Goal: Information Seeking & Learning: Learn about a topic

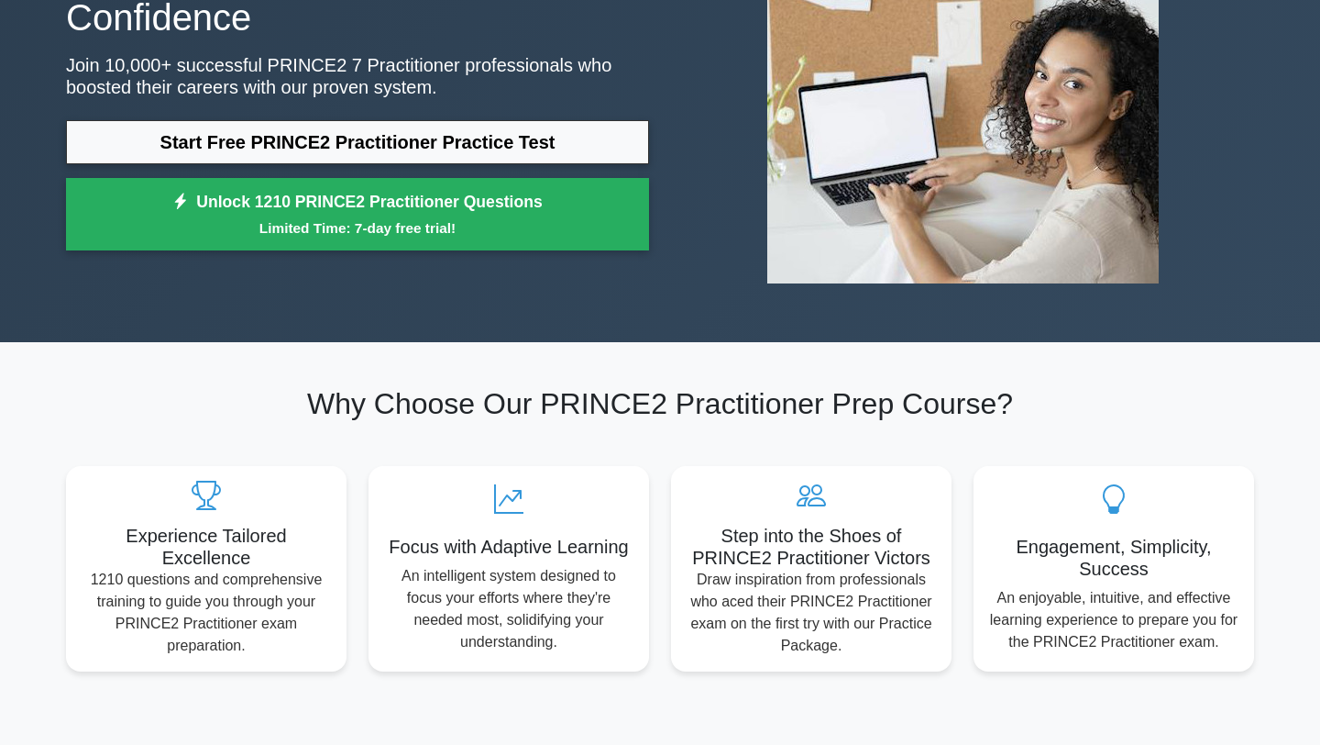
scroll to position [233, 0]
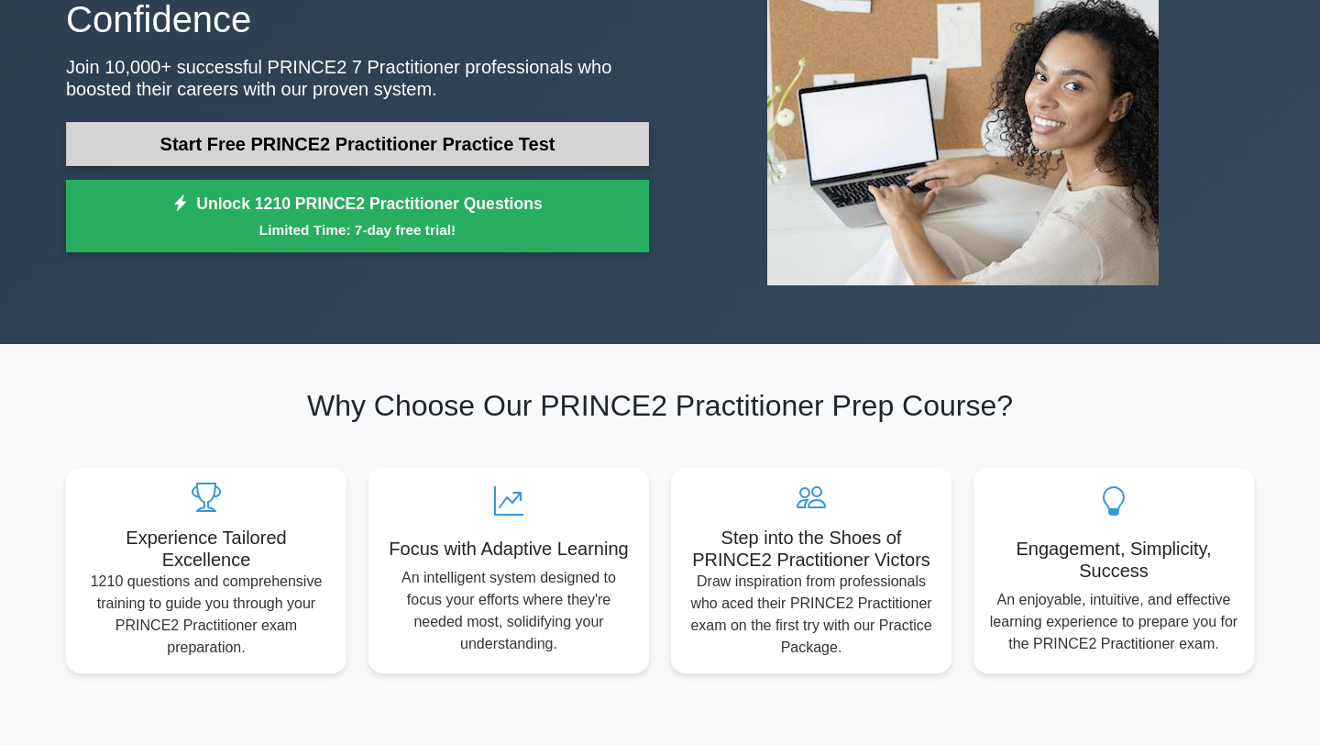
click at [568, 127] on link "Start Free PRINCE2 Practitioner Practice Test" at bounding box center [357, 144] width 583 height 44
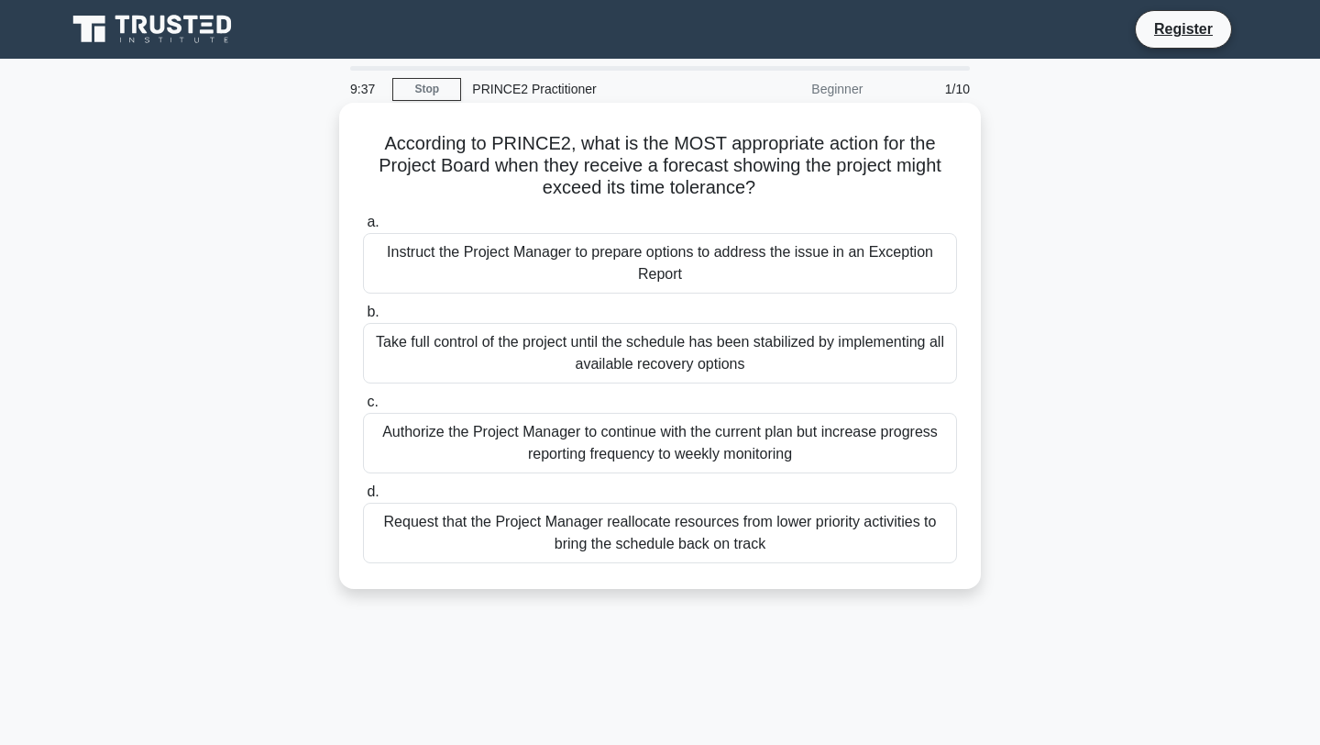
click at [637, 550] on div "Request that the Project Manager reallocate resources from lower priority activ…" at bounding box center [660, 532] width 594 height 61
click at [363, 498] on input "d. Request that the Project Manager reallocate resources from lower priority ac…" at bounding box center [363, 492] width 0 height 12
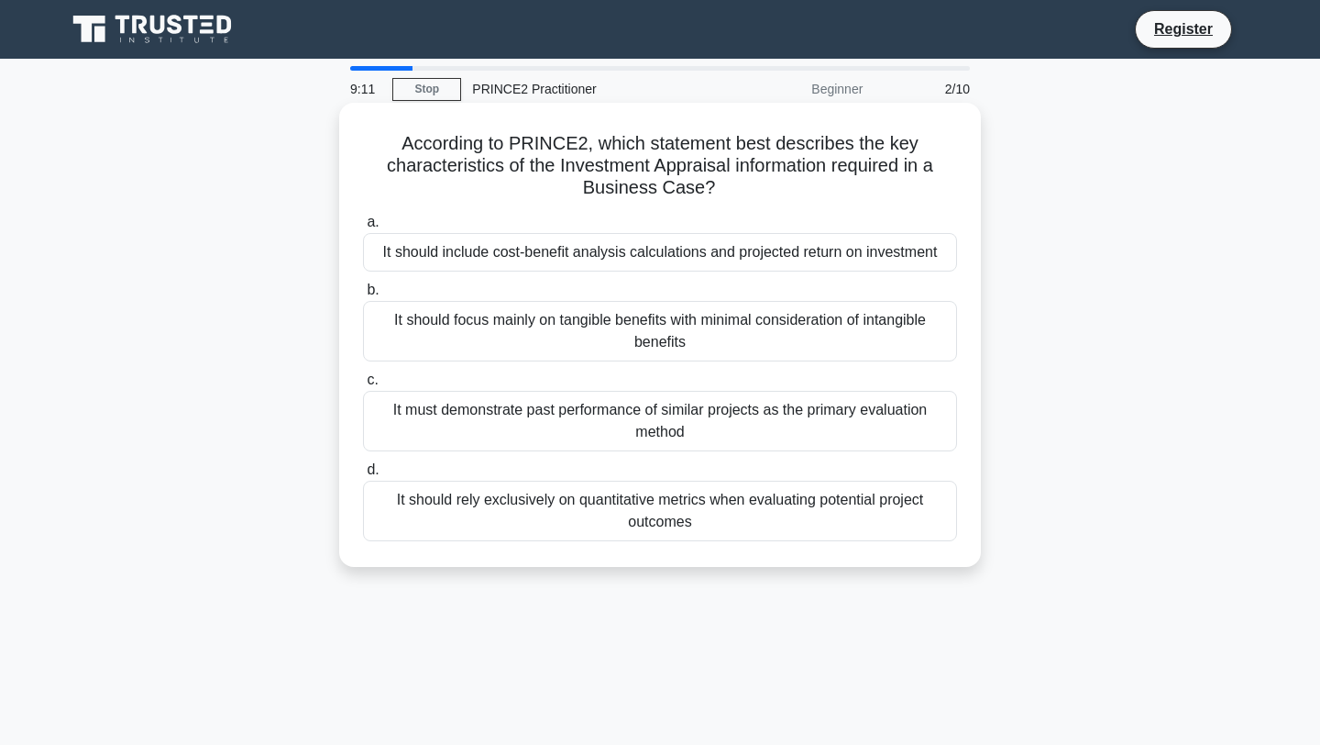
click at [676, 251] on div "It should include cost-benefit analysis calculations and projected return on in…" at bounding box center [660, 252] width 594 height 39
click at [363, 228] on input "a. It should include cost-benefit analysis calculations and projected return on…" at bounding box center [363, 222] width 0 height 12
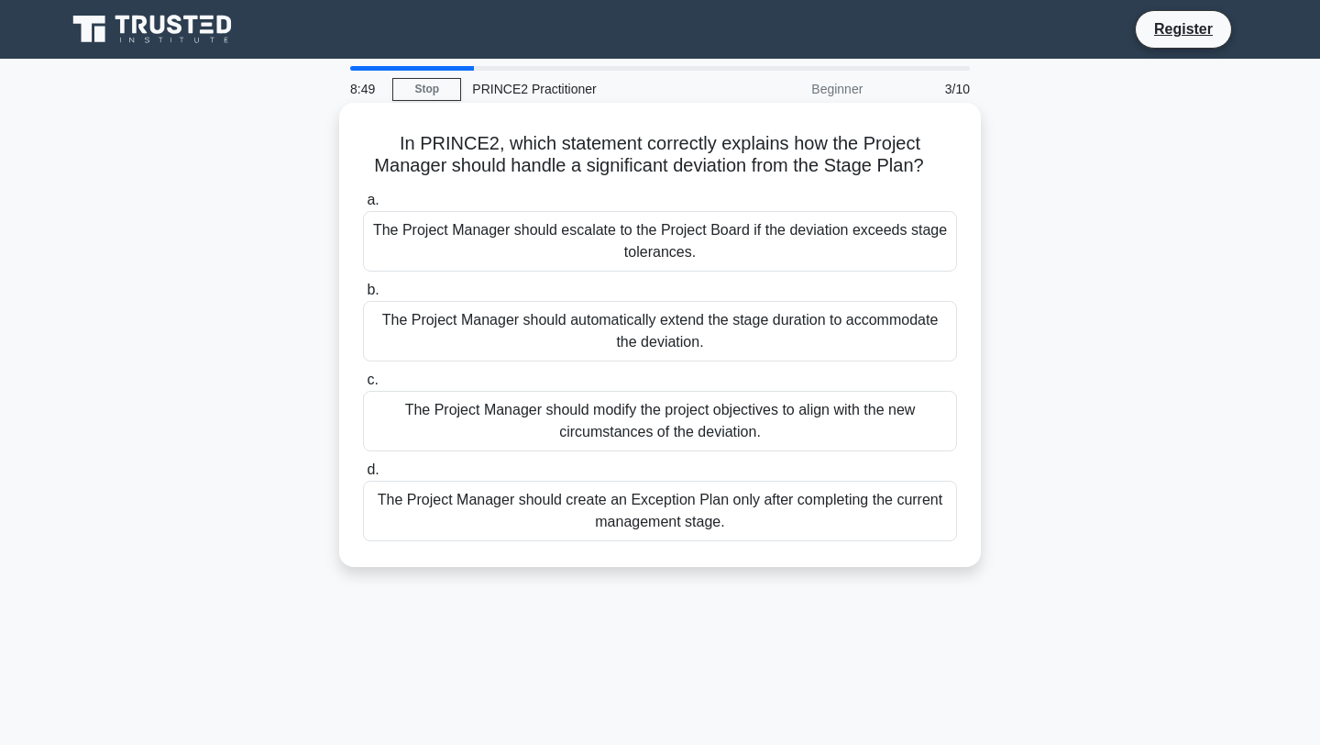
click at [712, 507] on div "The Project Manager should create an Exception Plan only after completing the c…" at bounding box center [660, 510] width 594 height 61
click at [363, 476] on input "d. The Project Manager should create an Exception Plan only after completing th…" at bounding box center [363, 470] width 0 height 12
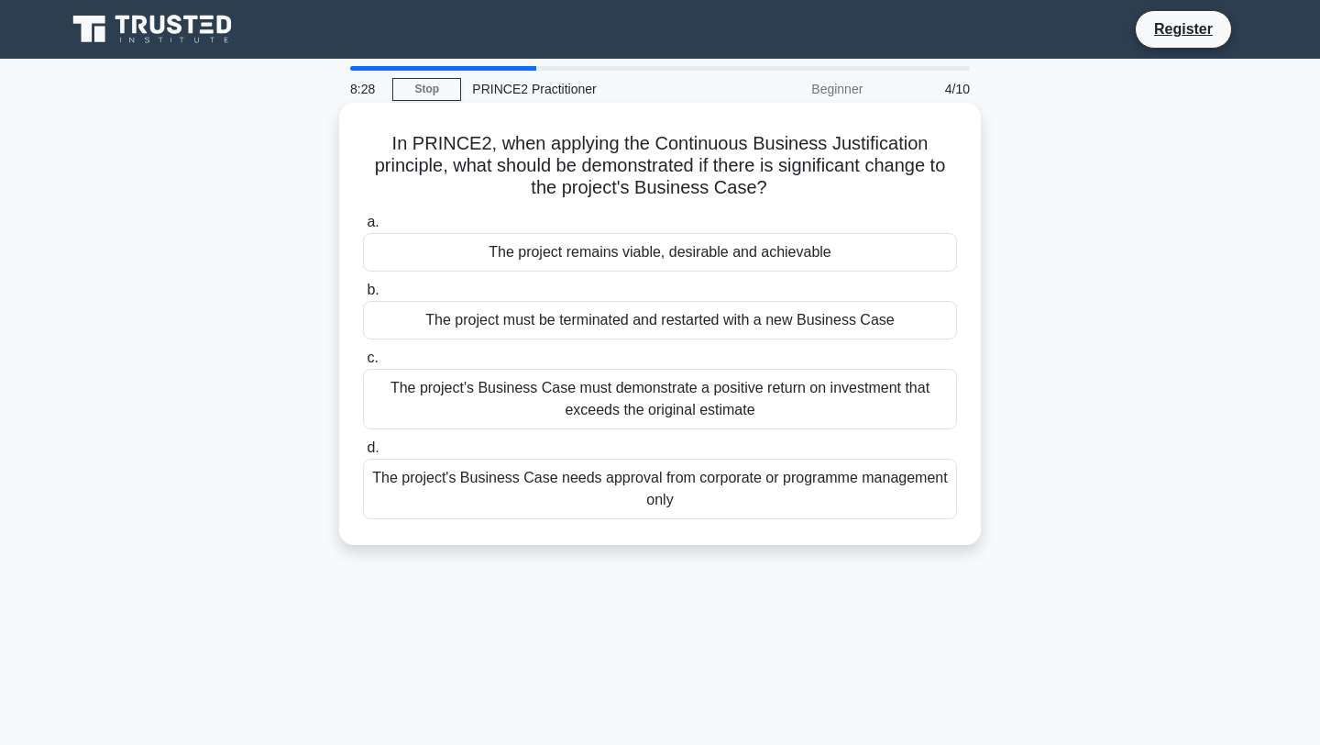
click at [724, 252] on div "The project remains viable, desirable and achievable" at bounding box center [660, 252] width 594 height 39
click at [363, 228] on input "a. The project remains viable, desirable and achievable" at bounding box center [363, 222] width 0 height 12
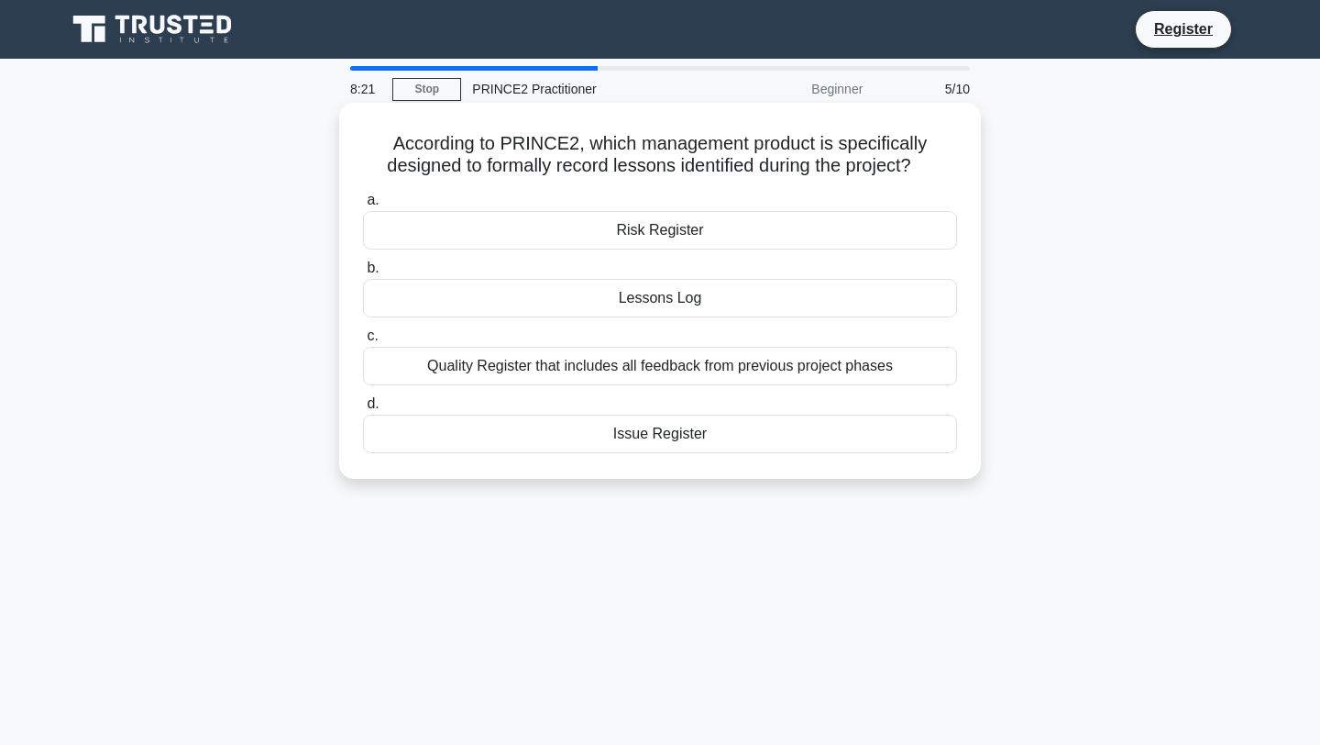
click at [725, 301] on div "Lessons Log" at bounding box center [660, 298] width 594 height 39
click at [363, 274] on input "b. Lessons Log" at bounding box center [363, 268] width 0 height 12
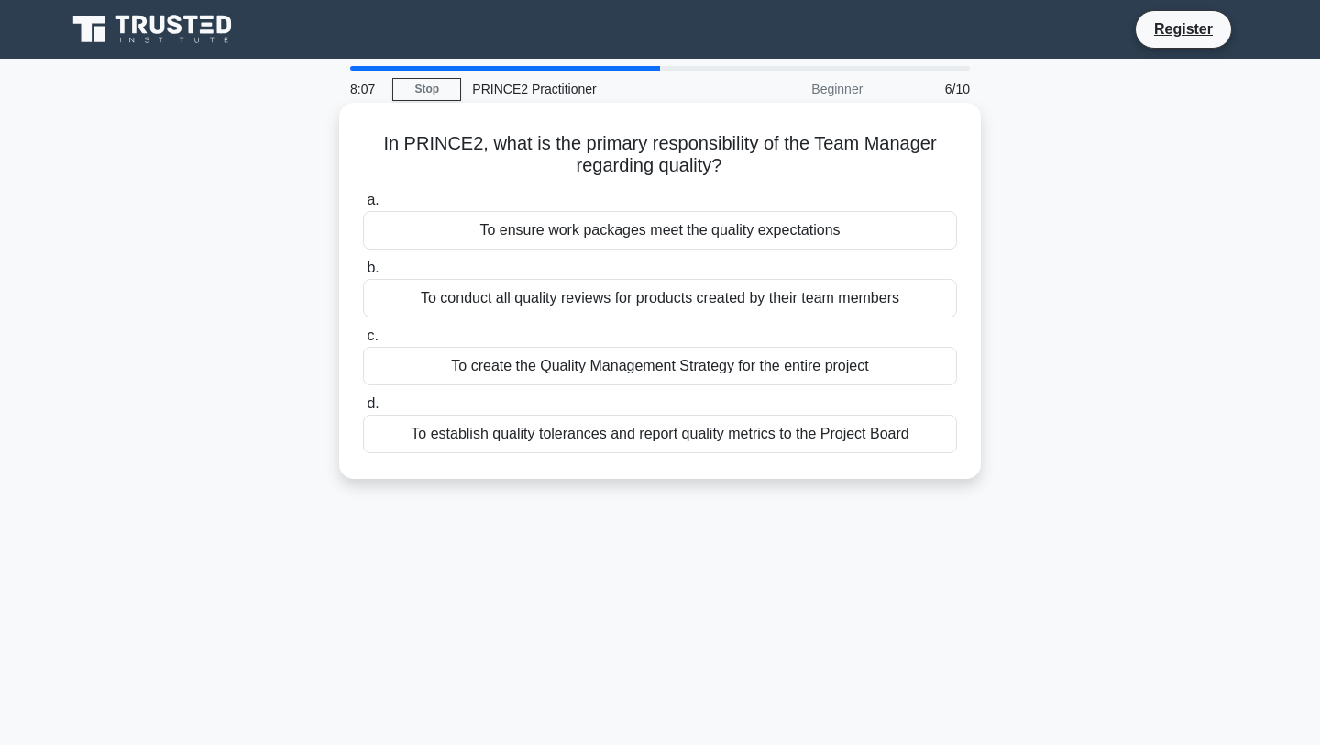
click at [778, 226] on div "To ensure work packages meet the quality expectations" at bounding box center [660, 230] width 594 height 39
click at [363, 206] on input "a. To ensure work packages meet the quality expectations" at bounding box center [363, 200] width 0 height 12
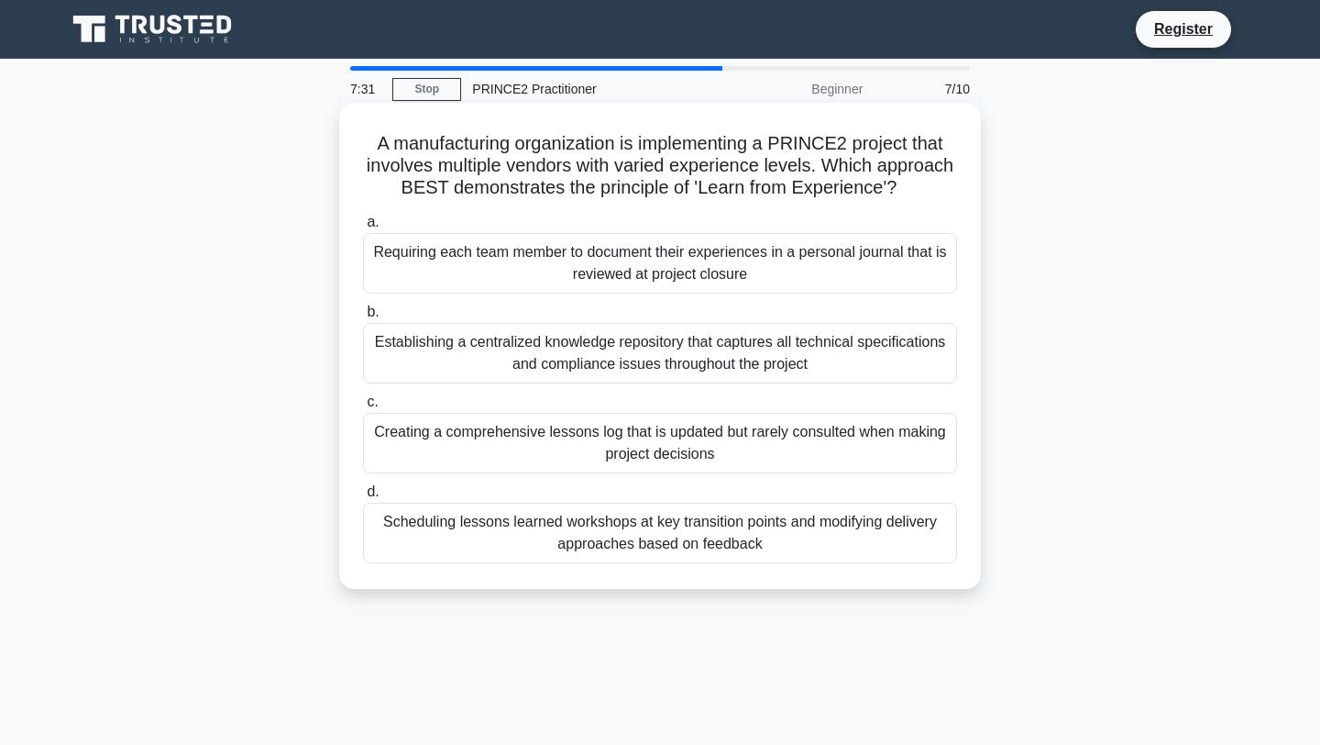
click at [737, 527] on div "Scheduling lessons learned workshops at key transition points and modifying del…" at bounding box center [660, 532] width 594 height 61
click at [363, 498] on input "d. Scheduling lessons learned workshops at key transition points and modifying …" at bounding box center [363, 492] width 0 height 12
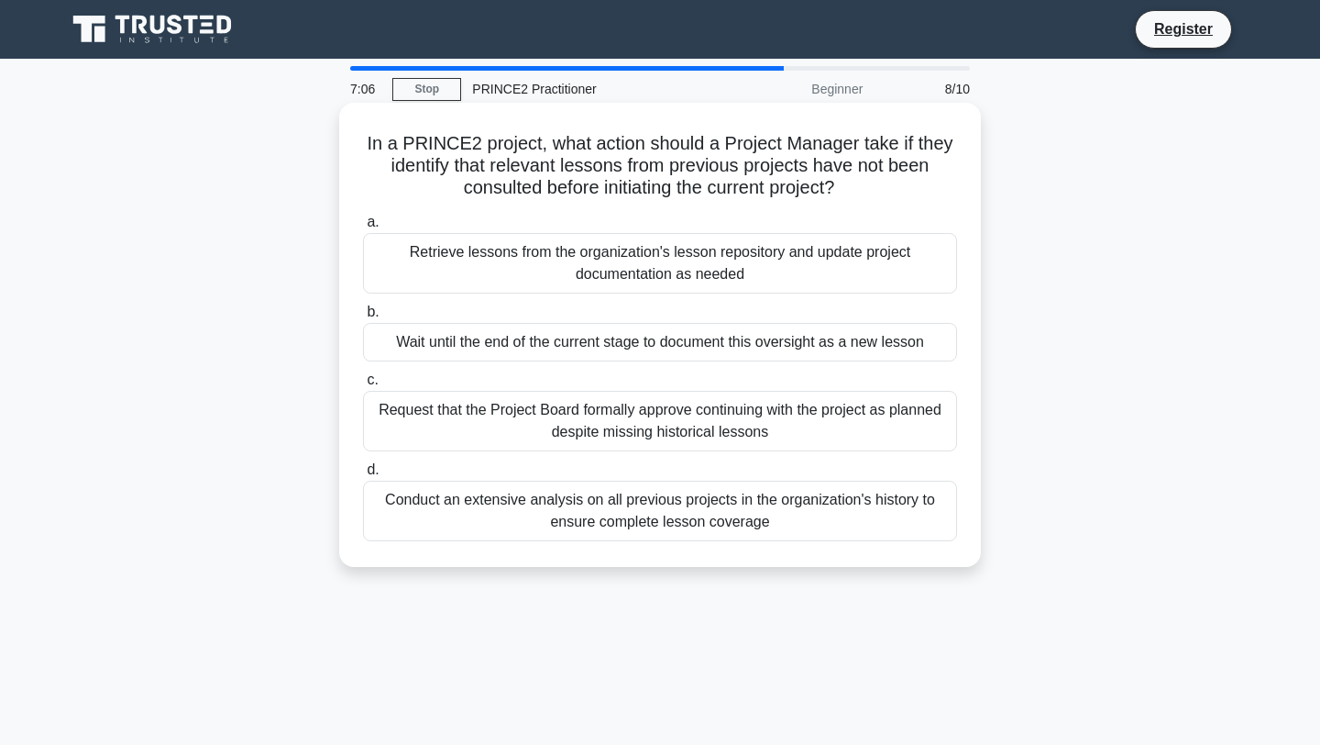
click at [753, 280] on div "Retrieve lessons from the organization's lesson repository and update project d…" at bounding box center [660, 263] width 594 height 61
click at [363, 228] on input "a. Retrieve lessons from the organization's lesson repository and update projec…" at bounding box center [363, 222] width 0 height 12
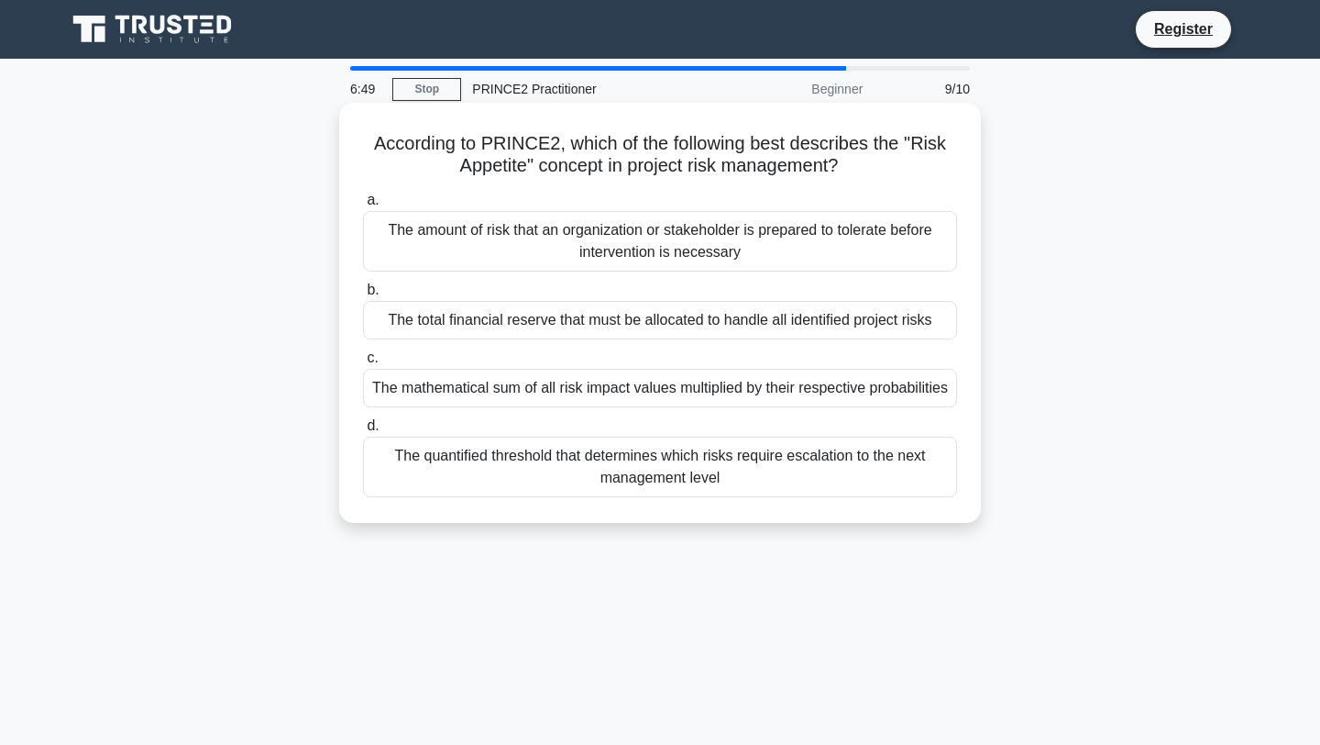
click at [800, 246] on div "The amount of risk that an organization or stakeholder is prepared to tolerate …" at bounding box center [660, 241] width 594 height 61
click at [363, 206] on input "a. The amount of risk that an organization or stakeholder is prepared to tolera…" at bounding box center [363, 200] width 0 height 12
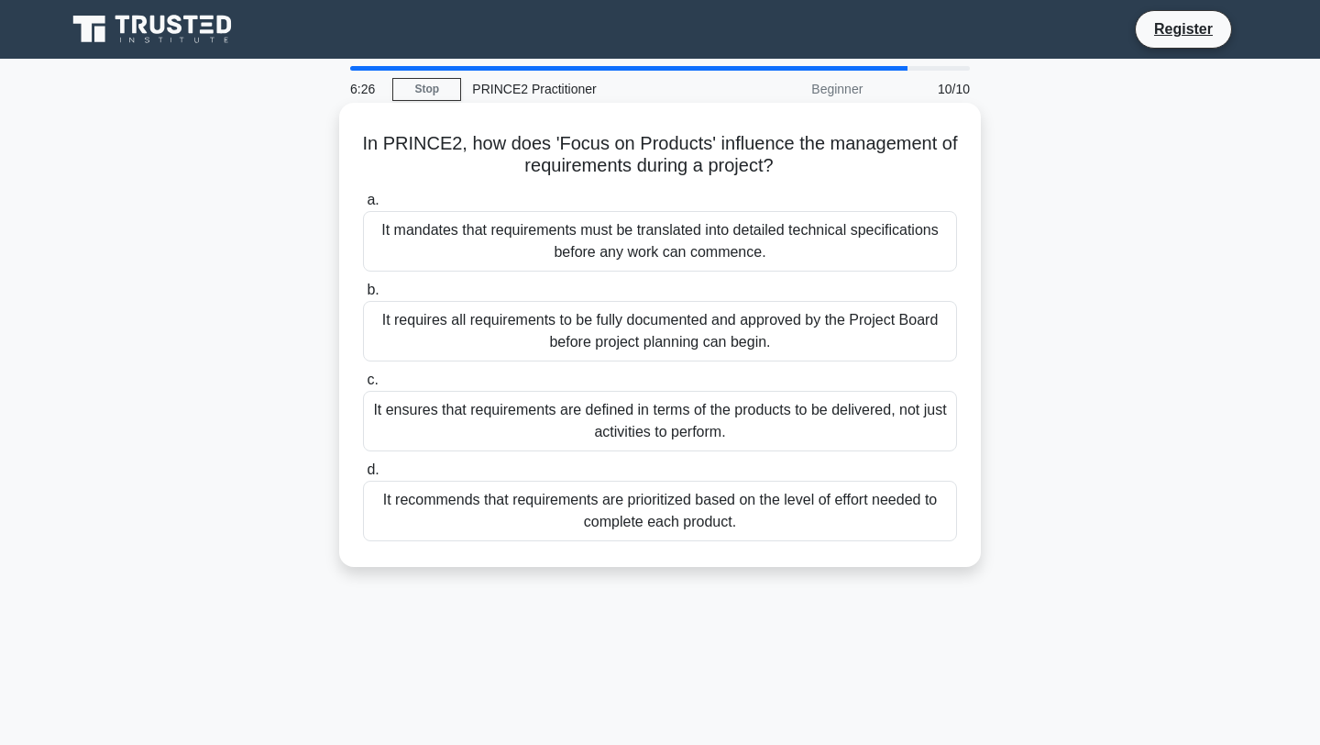
click at [763, 425] on div "It ensures that requirements are defined in terms of the products to be deliver…" at bounding box center [660, 421] width 594 height 61
click at [363, 386] on input "c. It ensures that requirements are defined in terms of the products to be deli…" at bounding box center [363, 380] width 0 height 12
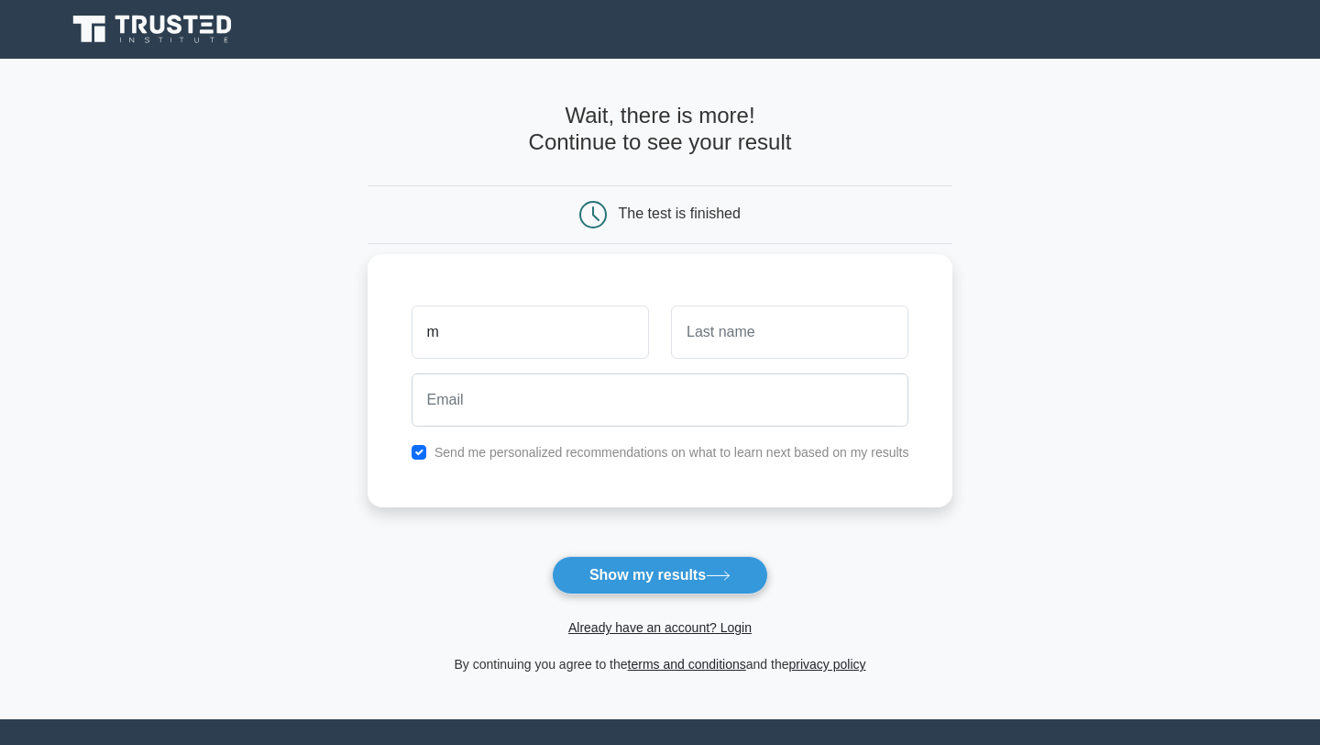
type input "m"
click at [751, 324] on input "text" at bounding box center [789, 331] width 237 height 53
type input "s"
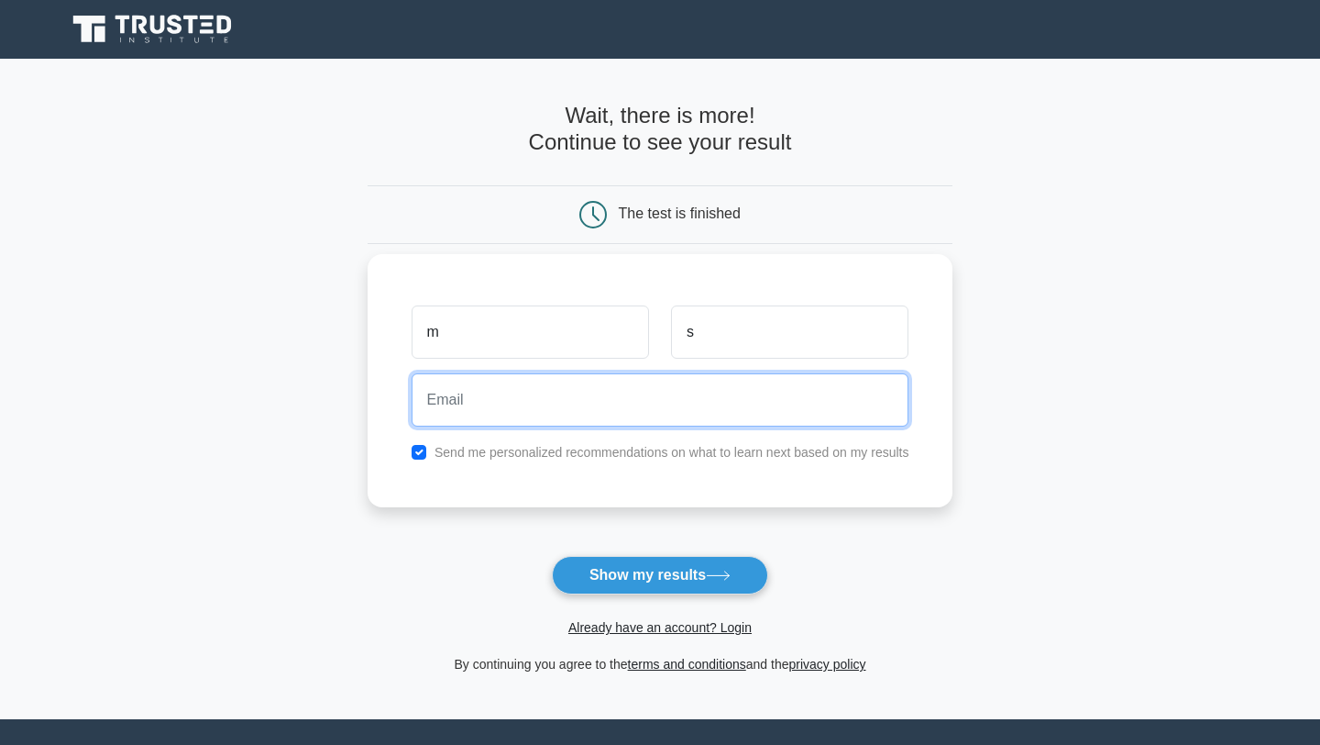
click at [687, 382] on input "email" at bounding box center [661, 399] width 498 height 53
type input "ms@me.com"
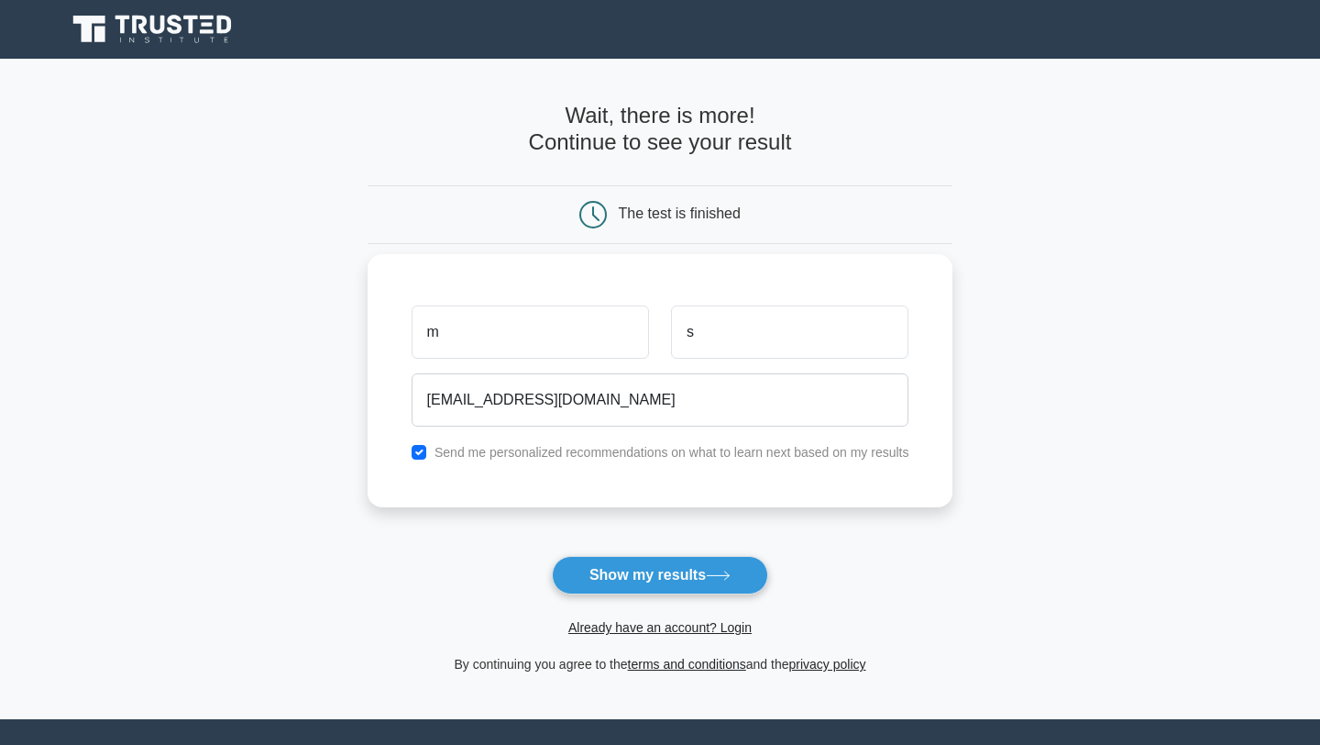
click at [540, 450] on label "Send me personalized recommendations on what to learn next based on my results" at bounding box center [672, 452] width 475 height 15
click at [420, 454] on input "checkbox" at bounding box center [419, 452] width 15 height 15
checkbox input "false"
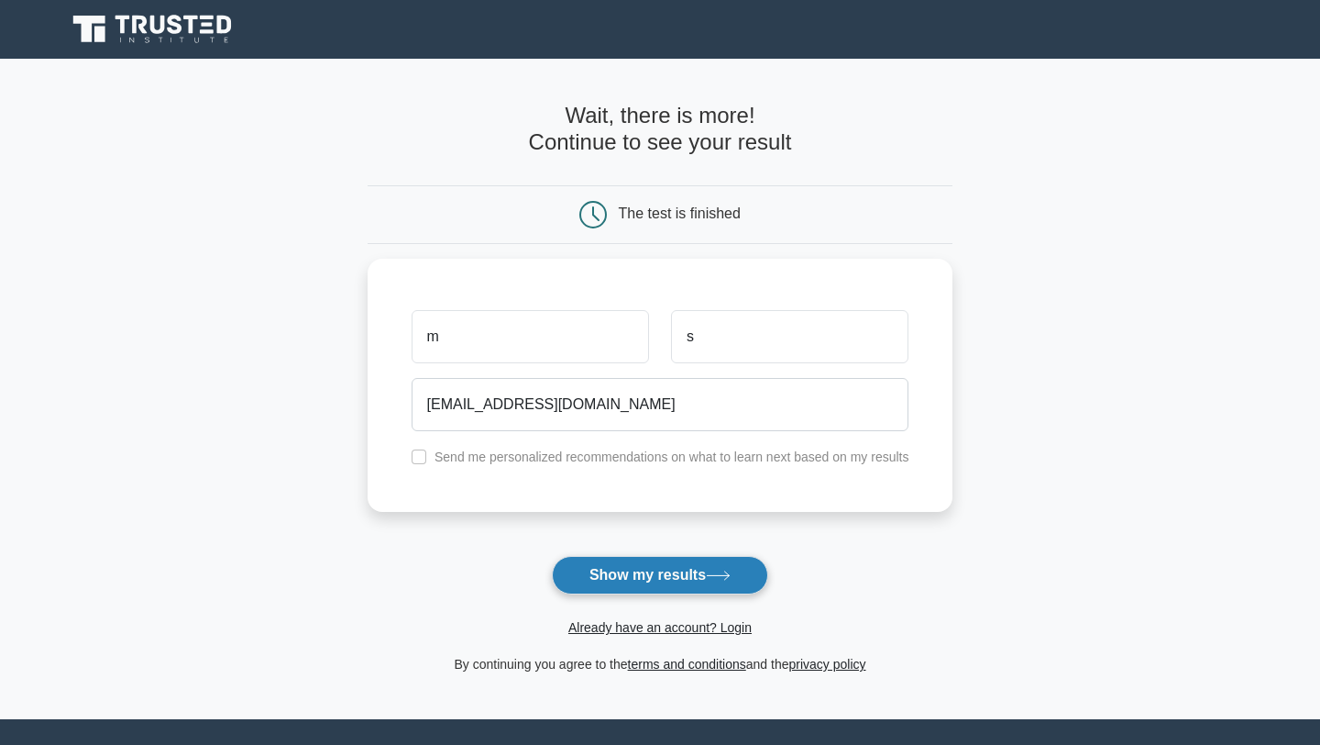
click at [629, 582] on button "Show my results" at bounding box center [660, 575] width 216 height 39
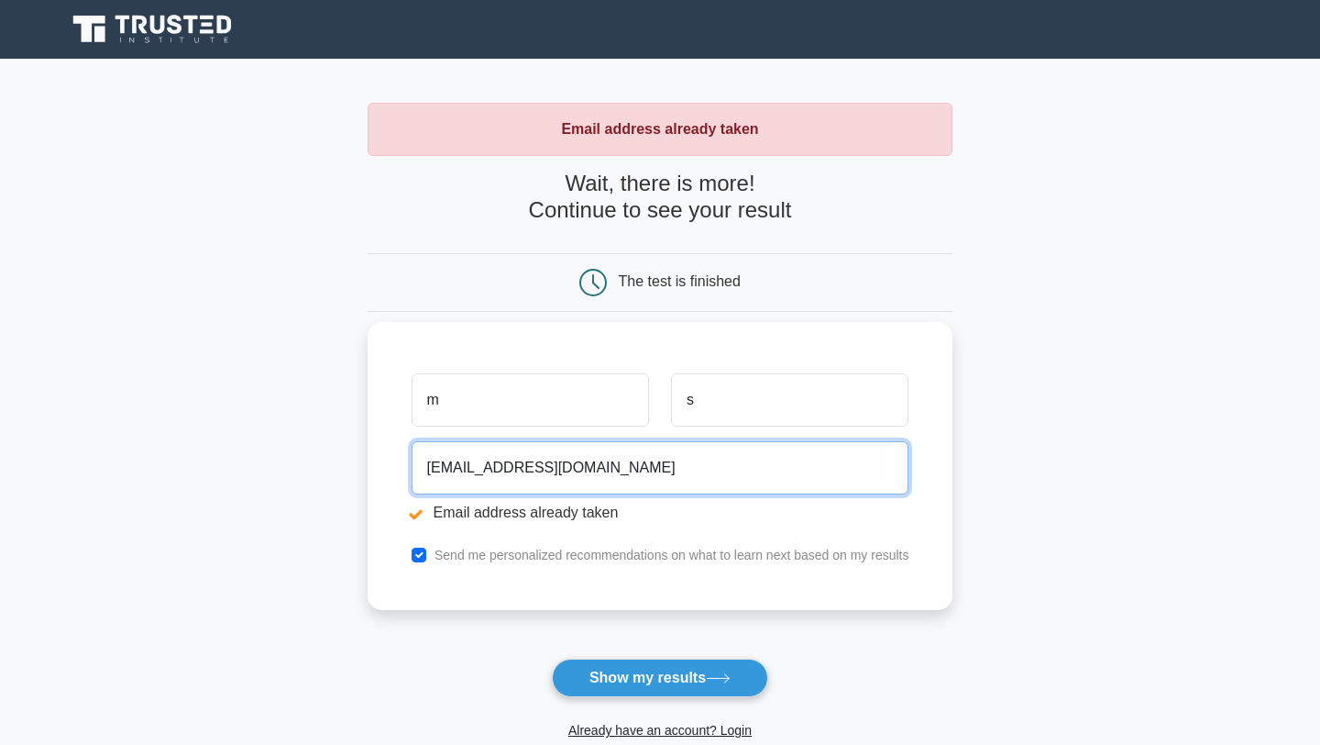
click at [448, 468] on input "[EMAIL_ADDRESS][DOMAIN_NAME]" at bounding box center [661, 467] width 498 height 53
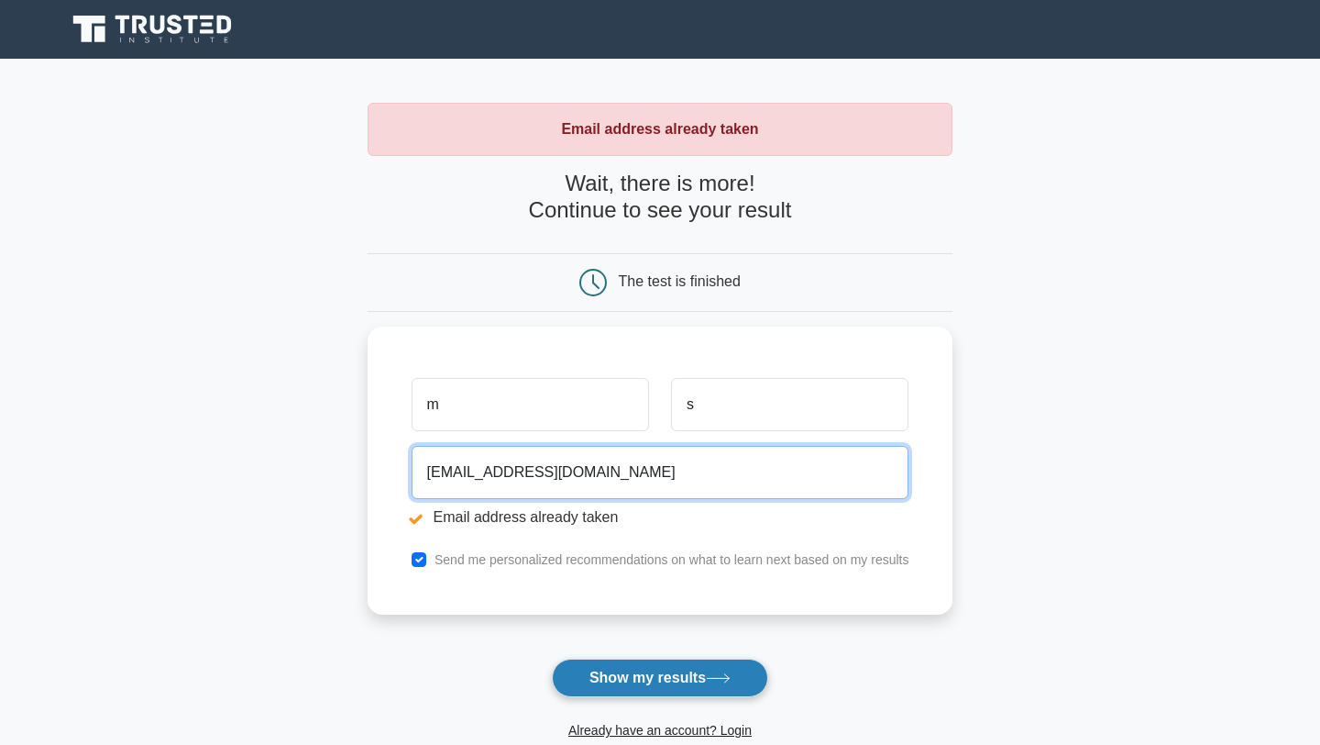
type input "[EMAIL_ADDRESS][DOMAIN_NAME]"
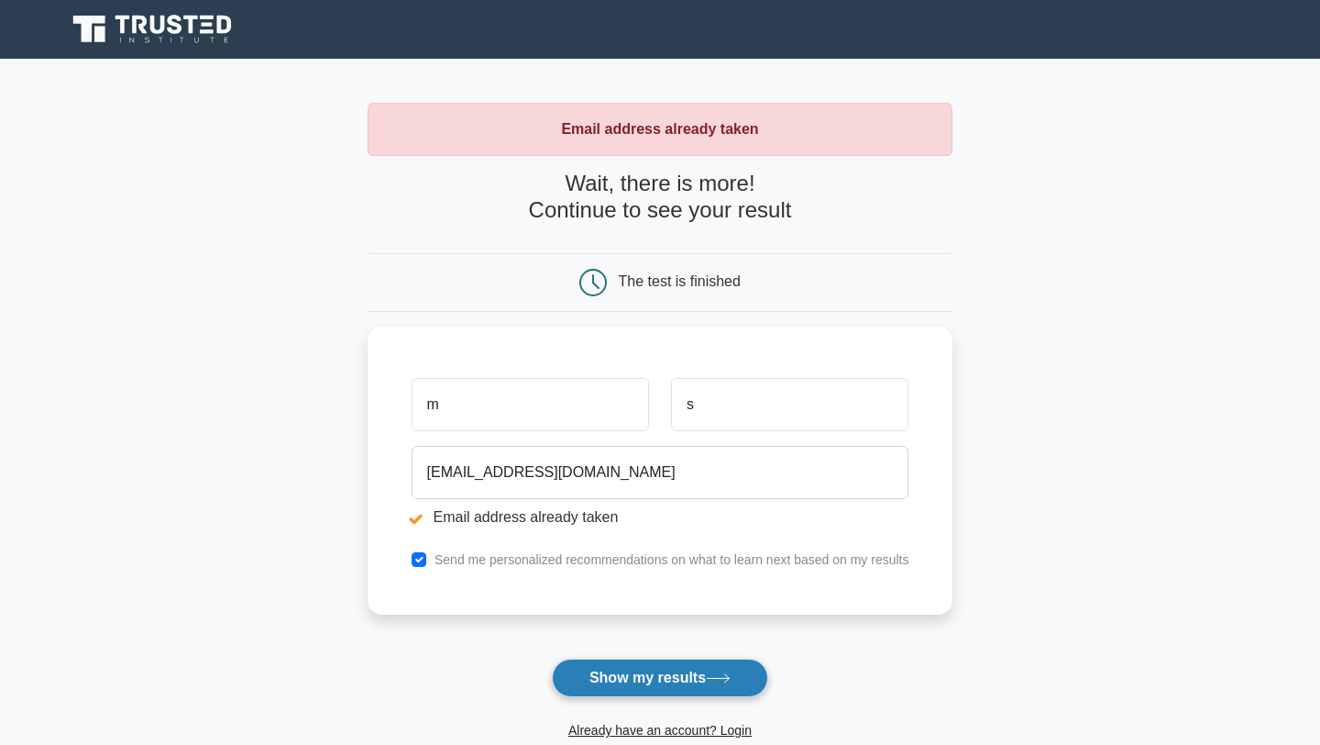
click at [603, 668] on button "Show my results" at bounding box center [660, 677] width 216 height 39
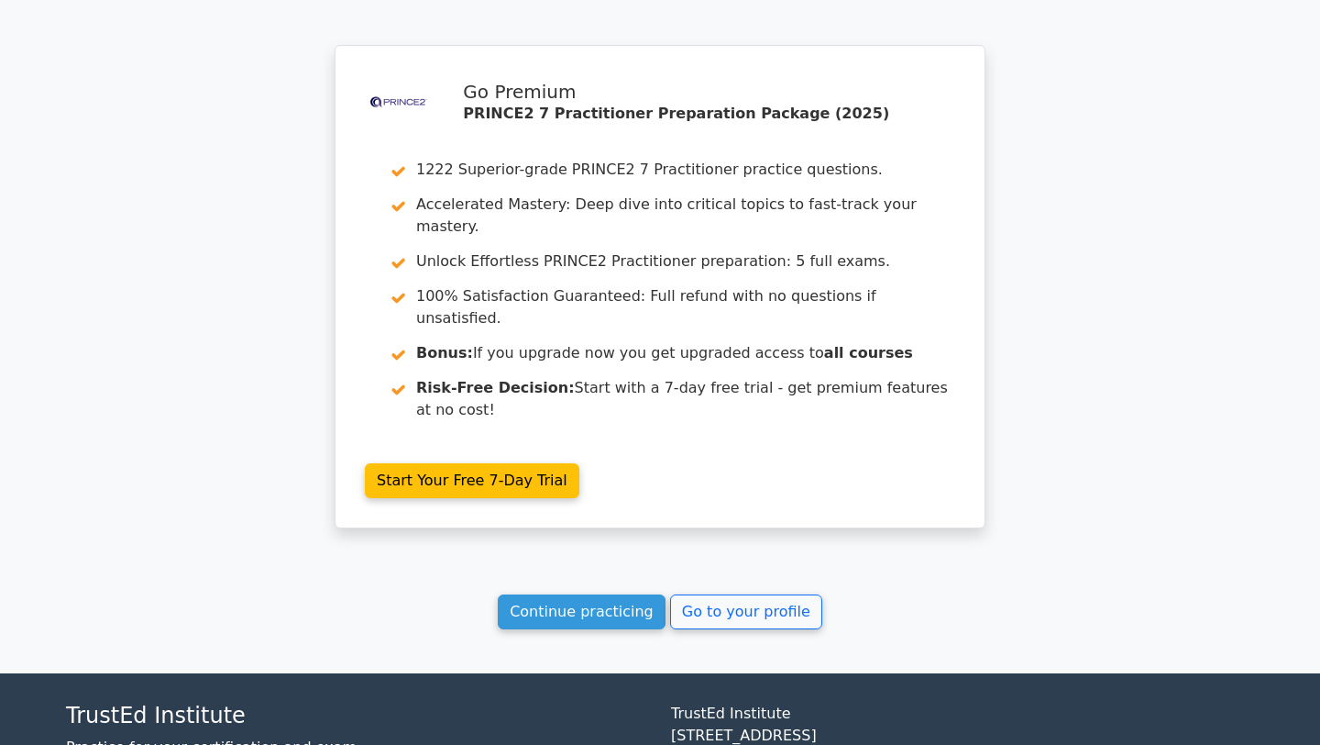
scroll to position [3232, 0]
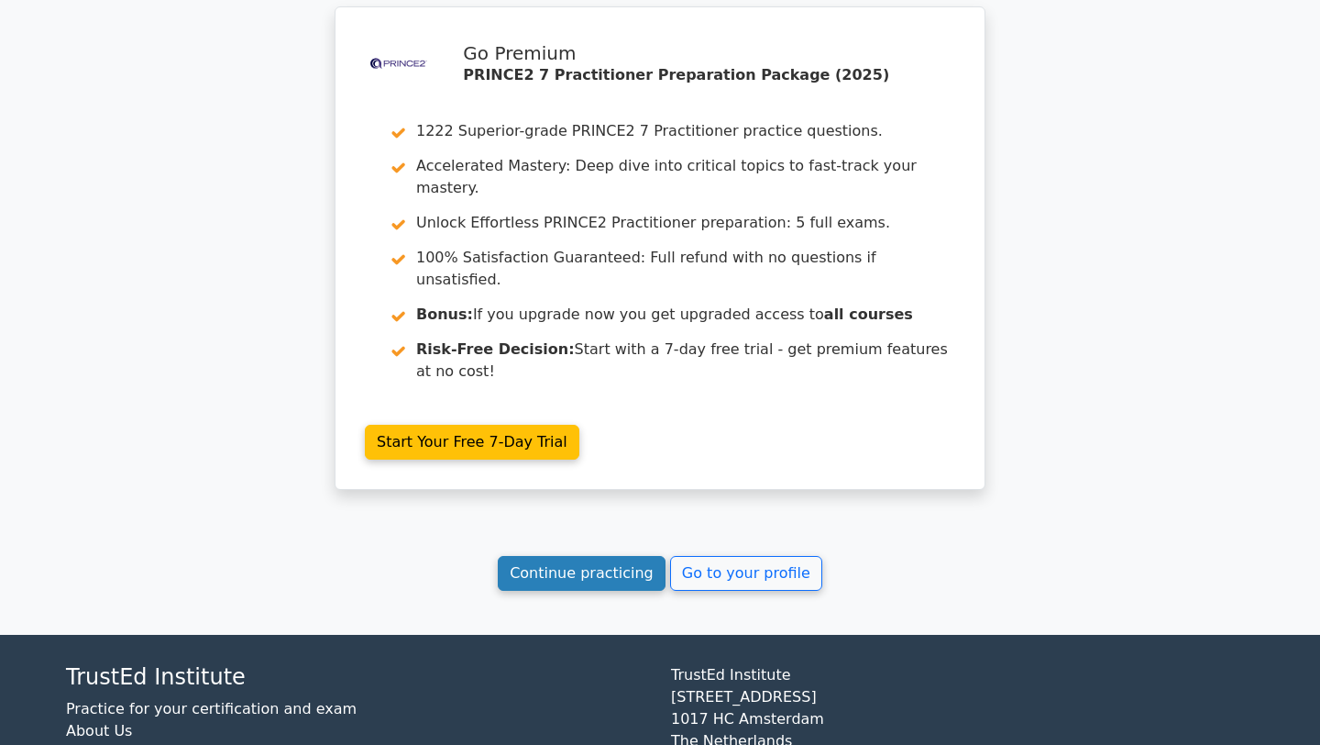
click at [608, 556] on link "Continue practicing" at bounding box center [582, 573] width 168 height 35
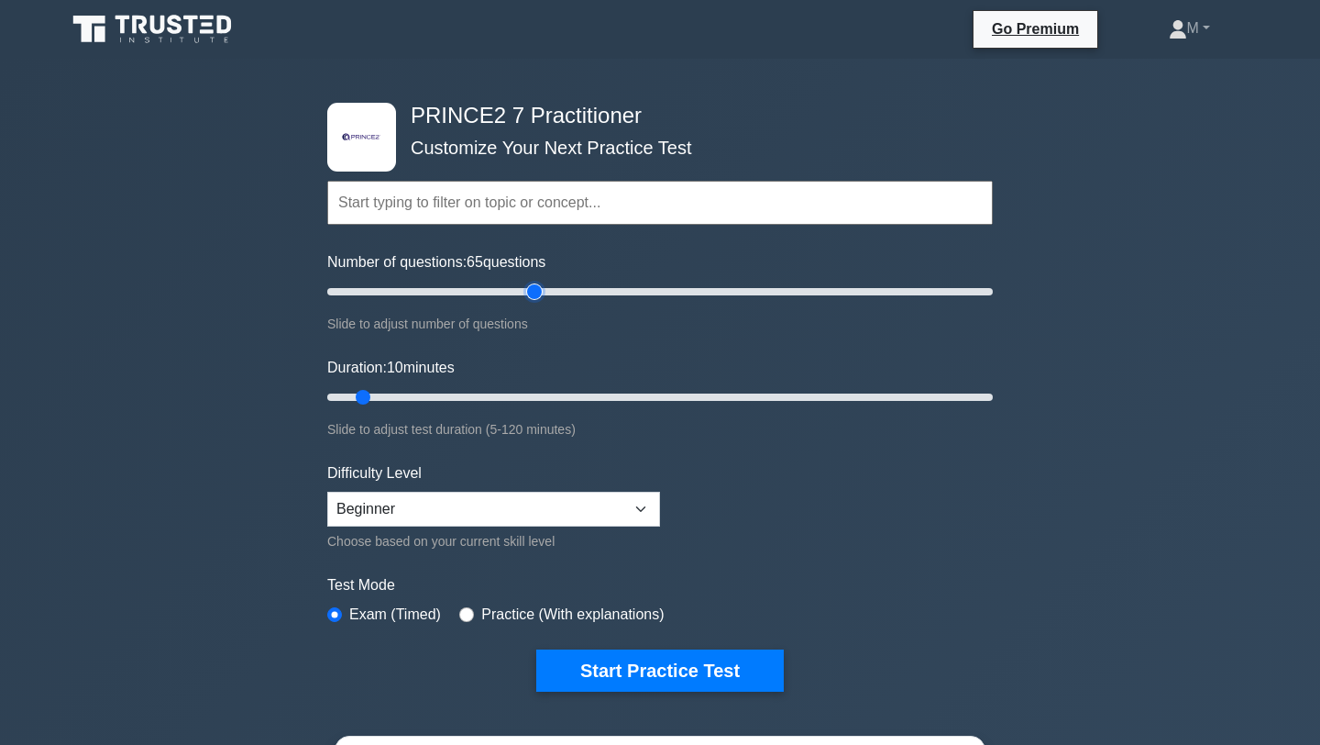
click at [527, 288] on input "Number of questions: 65 questions" at bounding box center [660, 292] width 666 height 22
click at [636, 288] on input "Number of questions: 95 questions" at bounding box center [660, 292] width 666 height 22
drag, startPoint x: 627, startPoint y: 289, endPoint x: 647, endPoint y: 289, distance: 20.2
type input "100"
click at [647, 289] on input "Number of questions: 100 questions" at bounding box center [660, 292] width 666 height 22
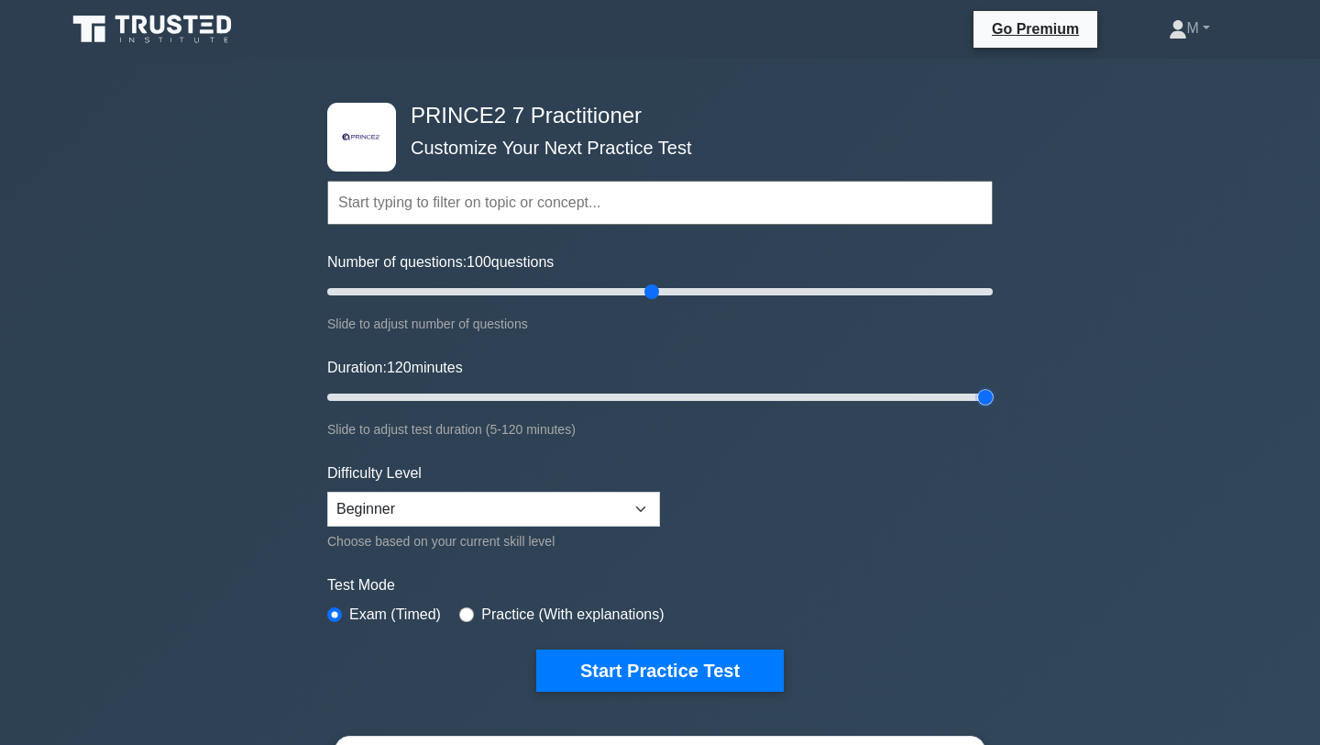
drag, startPoint x: 364, startPoint y: 401, endPoint x: 1024, endPoint y: 382, distance: 660.4
type input "120"
click at [993, 386] on input "Duration: 120 minutes" at bounding box center [660, 397] width 666 height 22
click at [549, 613] on label "Practice (With explanations)" at bounding box center [572, 614] width 182 height 22
click at [473, 614] on input "radio" at bounding box center [466, 614] width 15 height 15
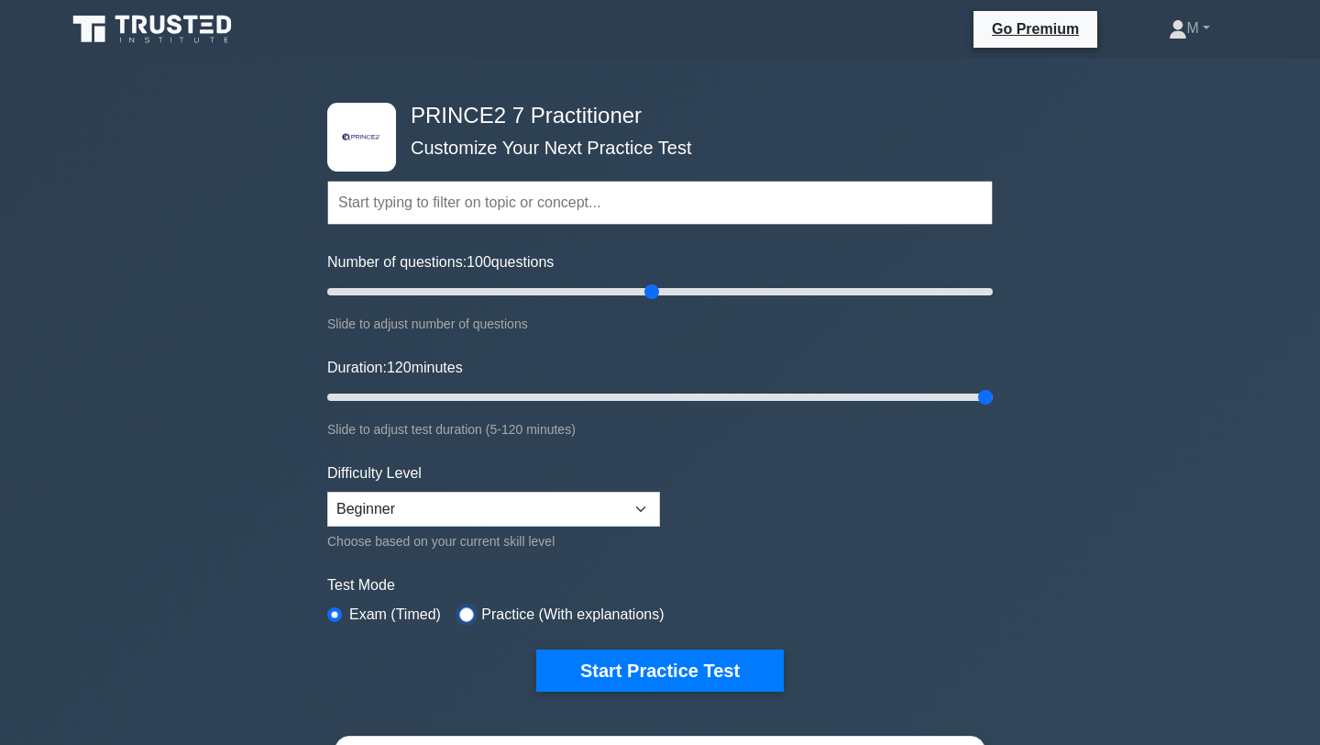
radio input "true"
click at [567, 523] on select "Beginner Intermediate Expert" at bounding box center [493, 508] width 333 height 35
